Goal: Navigation & Orientation: Find specific page/section

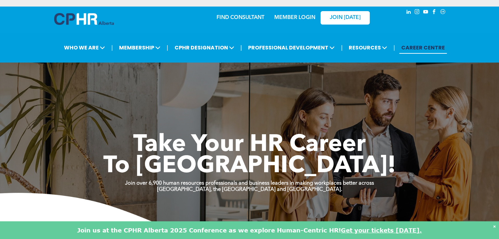
click at [298, 18] on link "MEMBER LOGIN" at bounding box center [294, 17] width 41 height 5
click at [292, 17] on link "MEMBER LOGIN" at bounding box center [294, 17] width 41 height 5
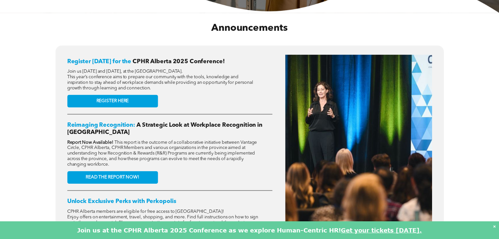
scroll to position [262, 0]
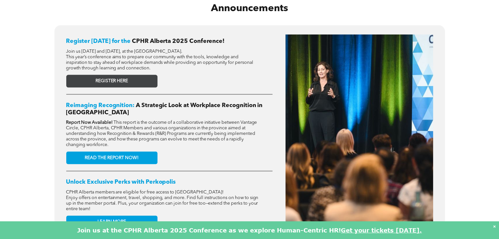
click at [126, 79] on span "REGISTER HERE" at bounding box center [111, 81] width 32 height 6
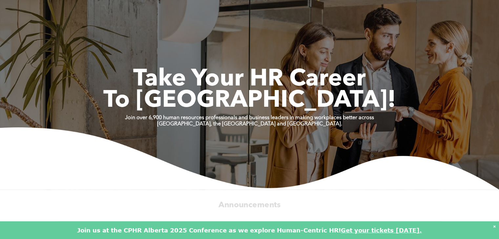
scroll to position [0, 0]
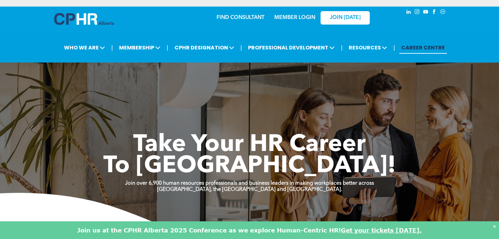
click at [287, 16] on link "MEMBER LOGIN" at bounding box center [294, 17] width 41 height 5
click at [299, 15] on link "MEMBER LOGIN" at bounding box center [294, 17] width 41 height 5
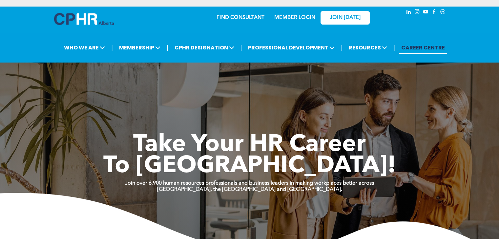
click at [291, 15] on link "MEMBER LOGIN" at bounding box center [294, 17] width 41 height 5
